Goal: Use online tool/utility: Utilize a website feature to perform a specific function

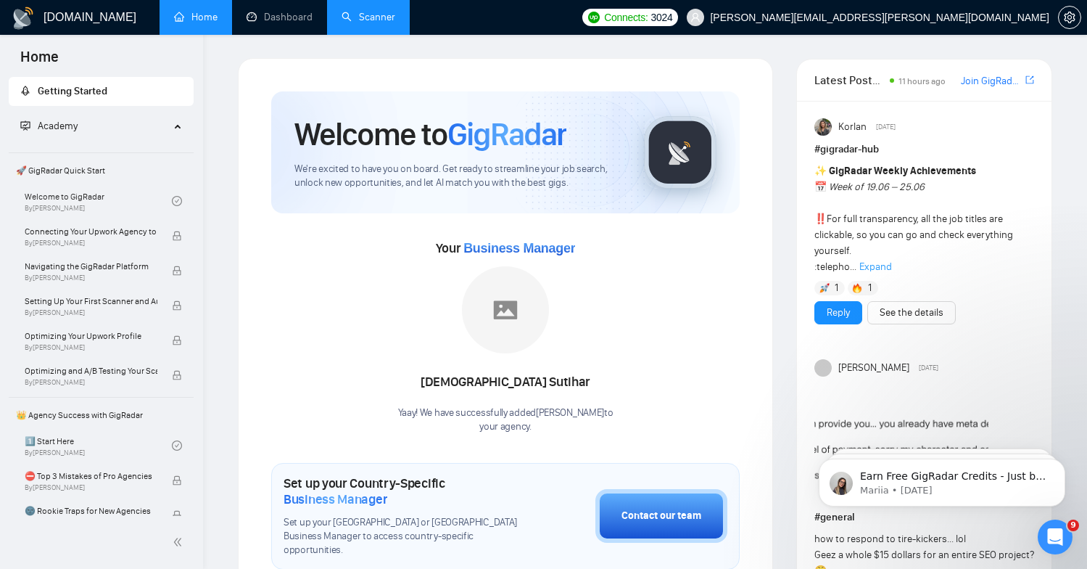
click at [350, 12] on link "Scanner" at bounding box center [369, 17] width 54 height 12
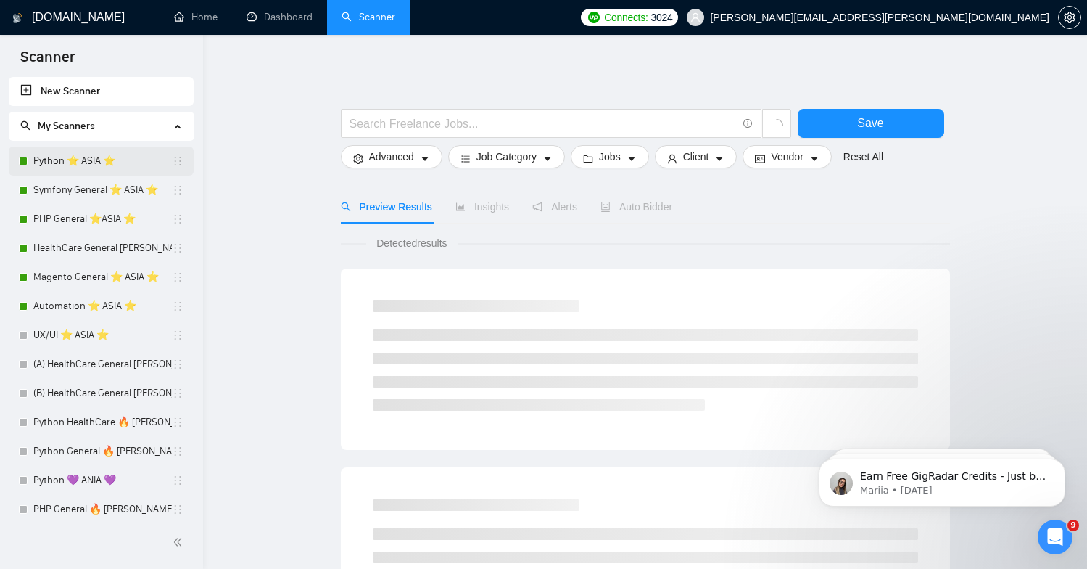
click at [128, 151] on link "Python ⭐️ ASIA ⭐️" at bounding box center [102, 161] width 139 height 29
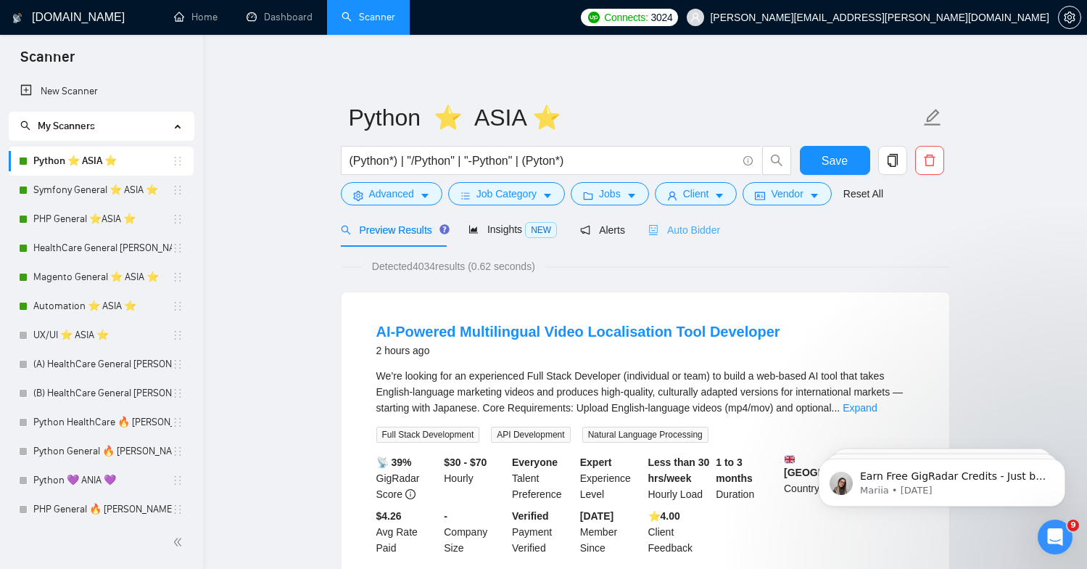
click at [656, 241] on div "Auto Bidder" at bounding box center [684, 230] width 72 height 34
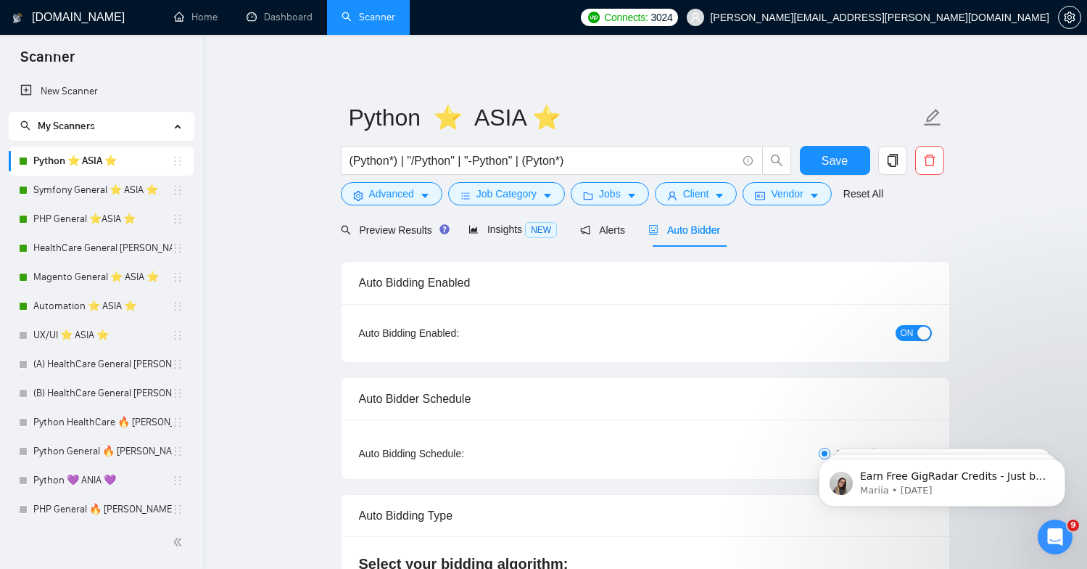
click at [62, 20] on h1 "[DOMAIN_NAME]" at bounding box center [78, 17] width 93 height 35
